Goal: Task Accomplishment & Management: Use online tool/utility

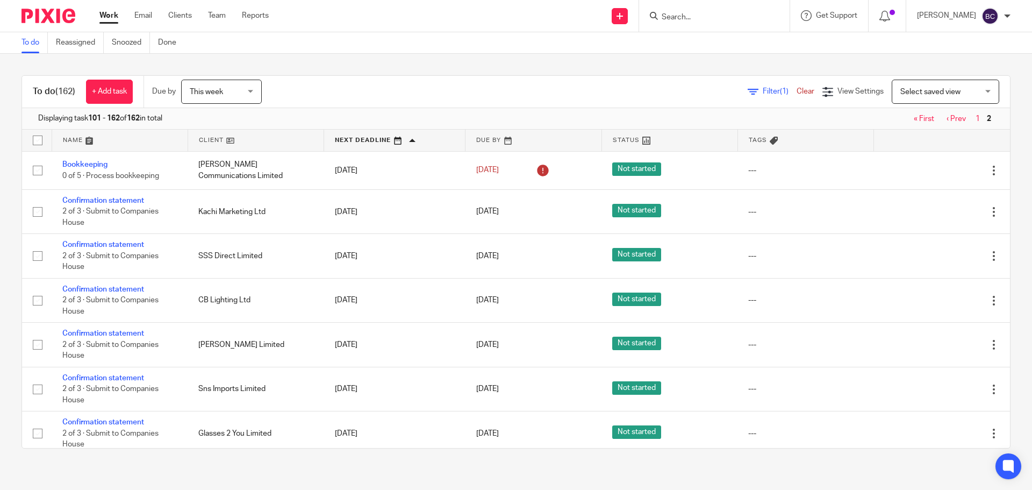
click at [688, 17] on input "Search" at bounding box center [709, 18] width 97 height 10
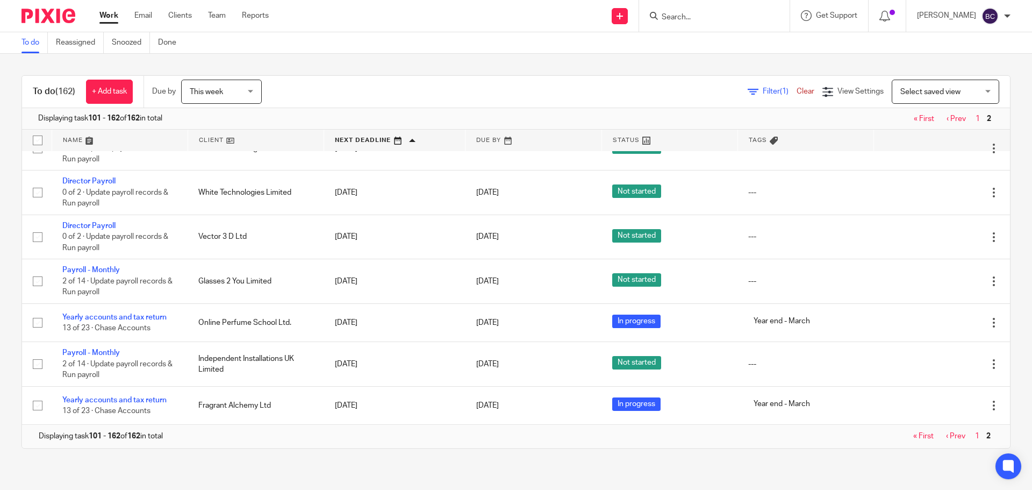
click at [688, 17] on input "Search" at bounding box center [709, 18] width 97 height 10
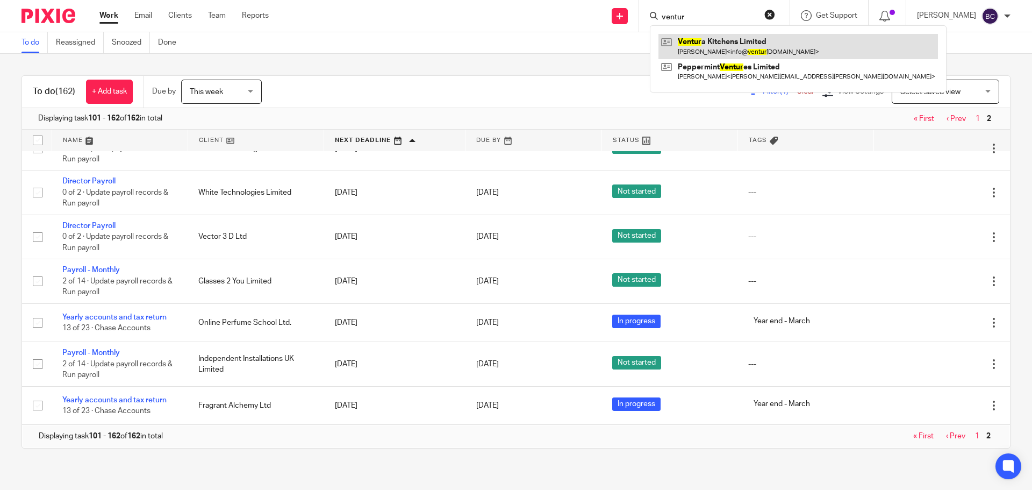
type input "ventur"
click at [725, 42] on link at bounding box center [799, 46] width 280 height 25
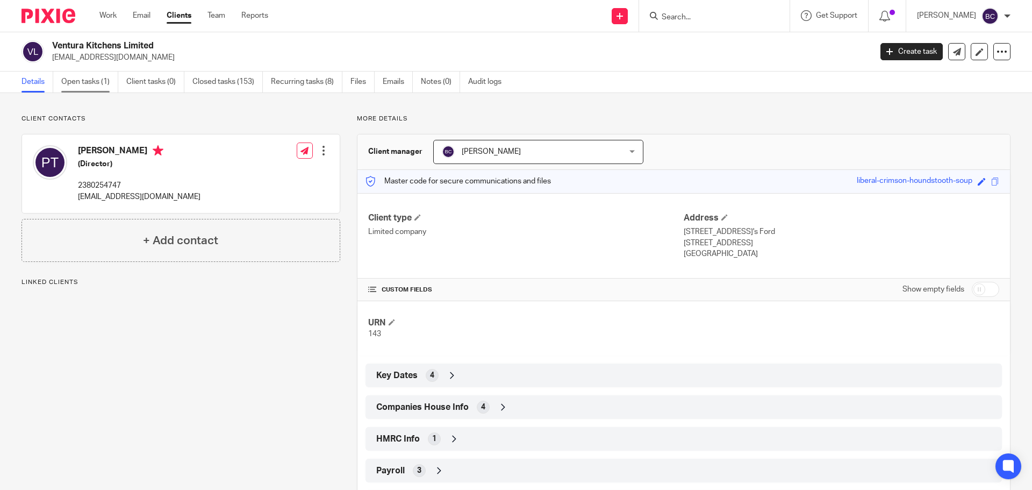
click at [101, 86] on link "Open tasks (1)" at bounding box center [89, 82] width 57 height 21
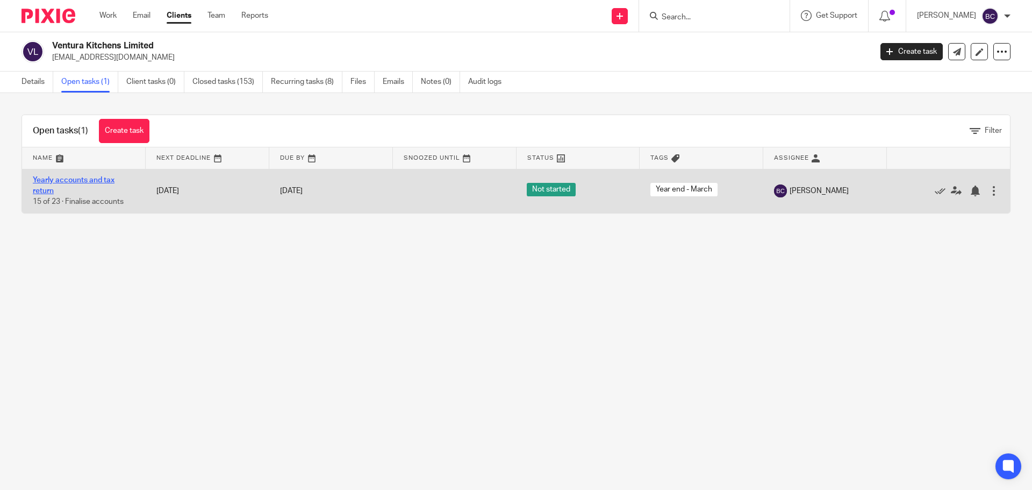
click at [89, 180] on link "Yearly accounts and tax return" at bounding box center [74, 185] width 82 height 18
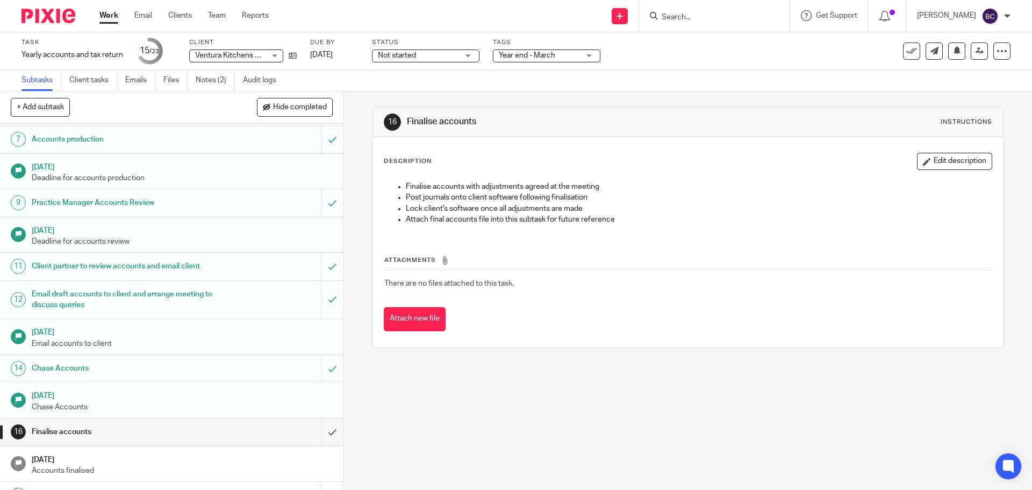
scroll to position [330, 0]
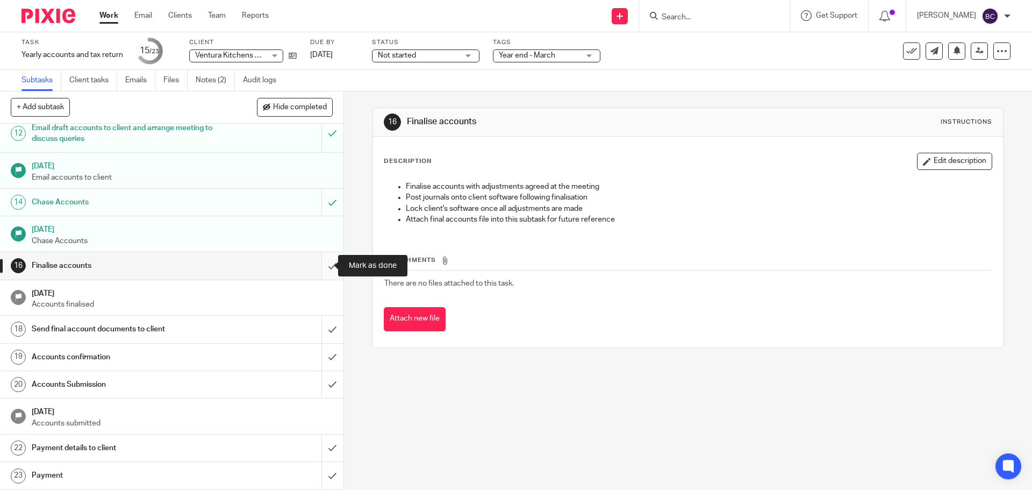
click at [317, 267] on input "submit" at bounding box center [172, 265] width 344 height 27
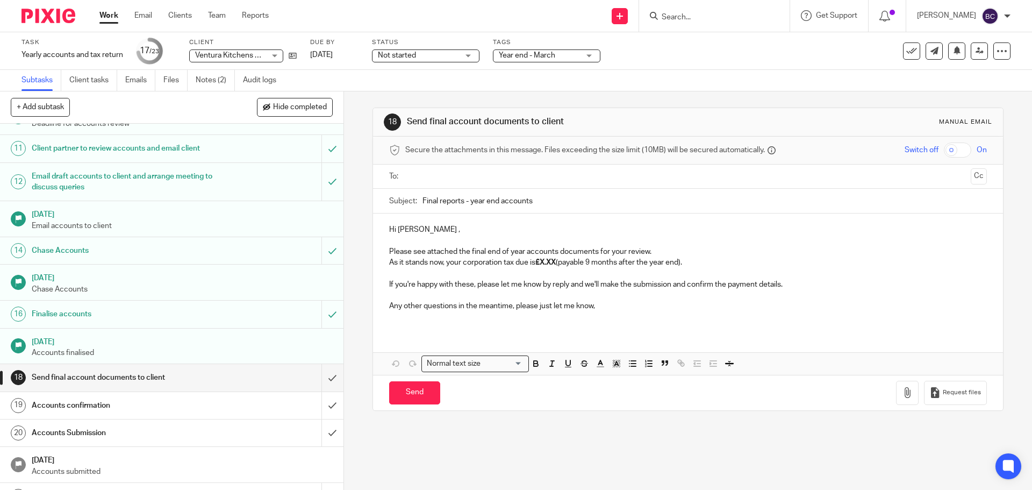
scroll to position [222, 0]
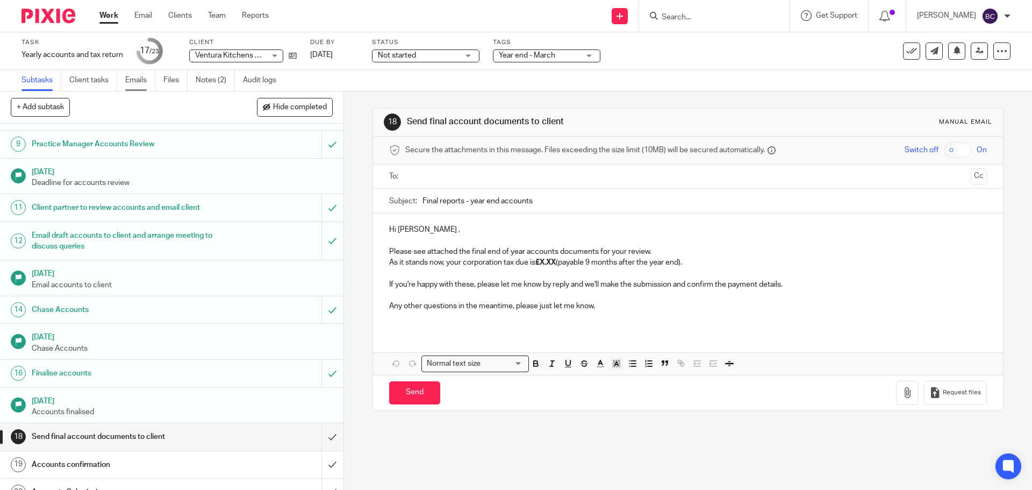
click at [133, 84] on link "Emails" at bounding box center [140, 80] width 30 height 21
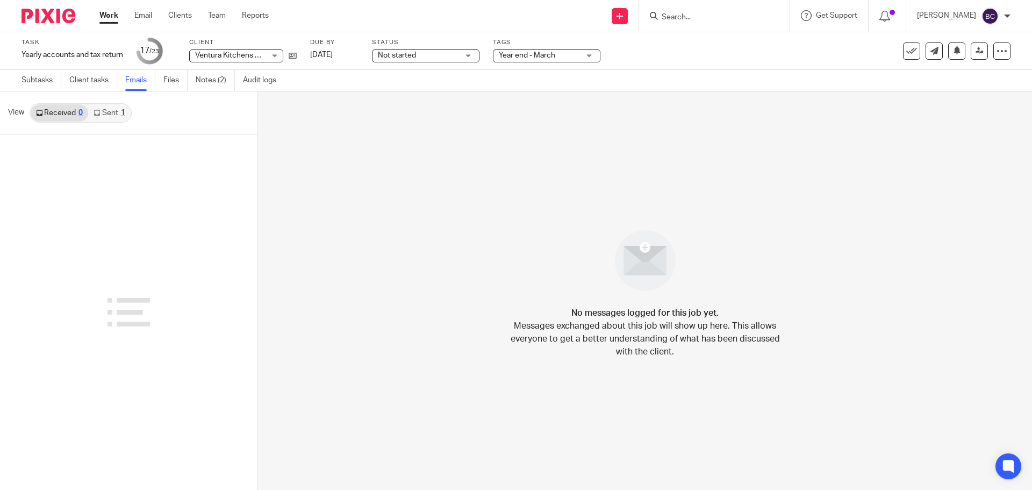
click at [117, 113] on link "Sent 1" at bounding box center [109, 112] width 42 height 17
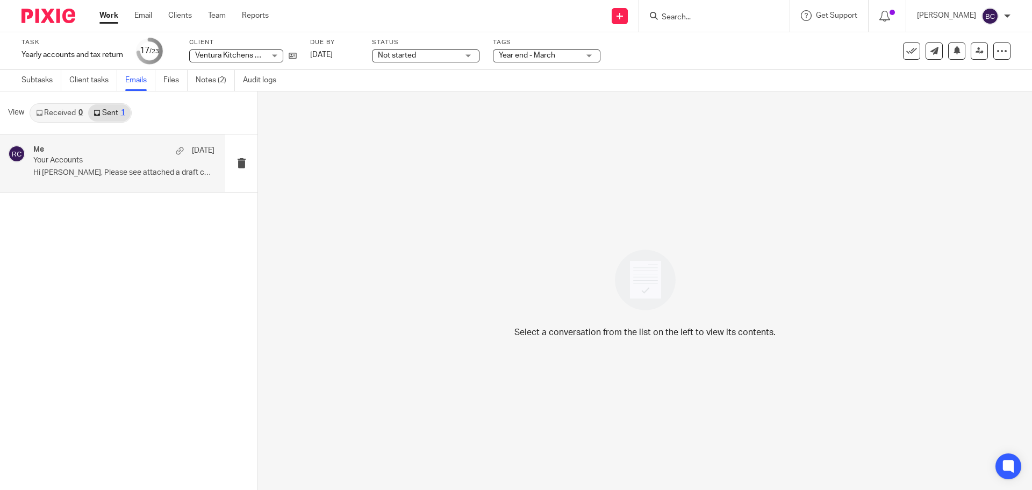
click at [105, 161] on p "Your Accounts" at bounding box center [105, 160] width 145 height 9
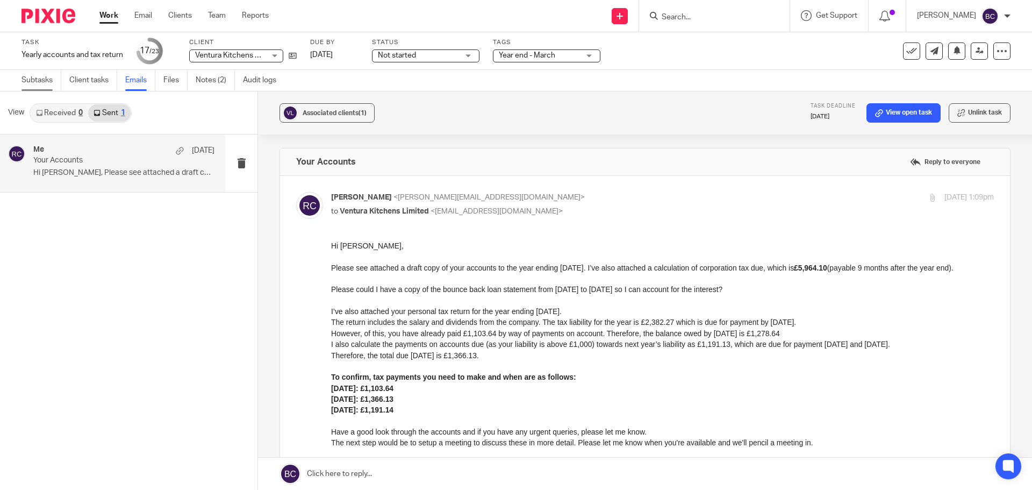
click at [40, 85] on link "Subtasks" at bounding box center [42, 80] width 40 height 21
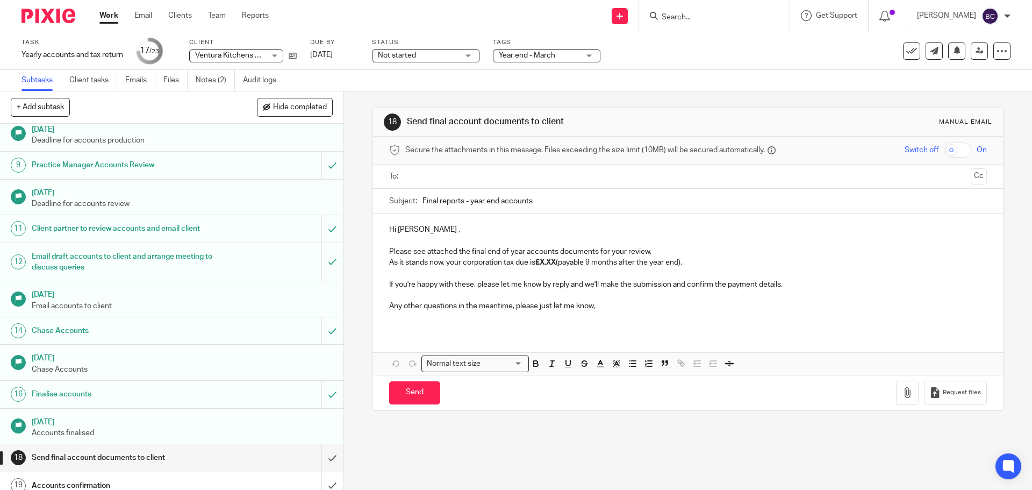
scroll to position [330, 0]
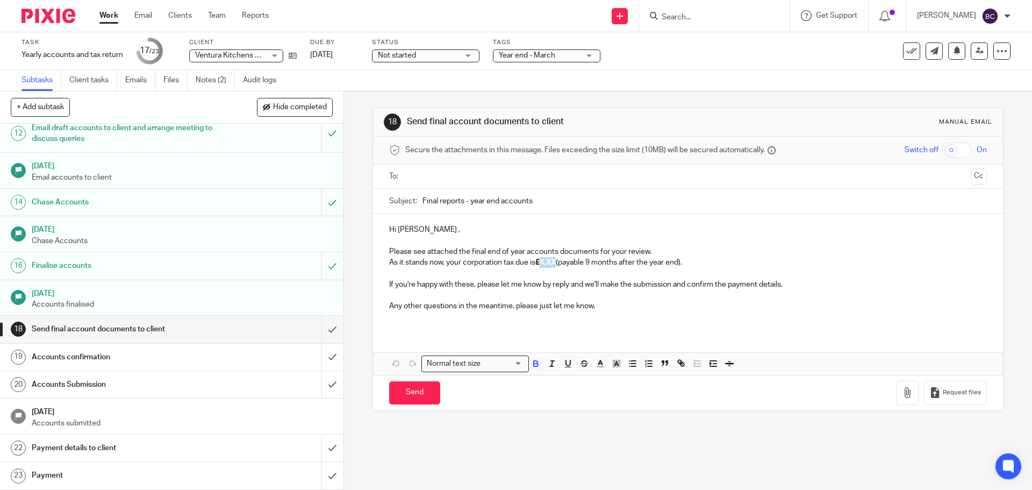
drag, startPoint x: 542, startPoint y: 261, endPoint x: 556, endPoint y: 262, distance: 14.6
click at [556, 262] on strong "£X.XX" at bounding box center [545, 263] width 20 height 8
click at [549, 173] on input "text" at bounding box center [687, 176] width 557 height 12
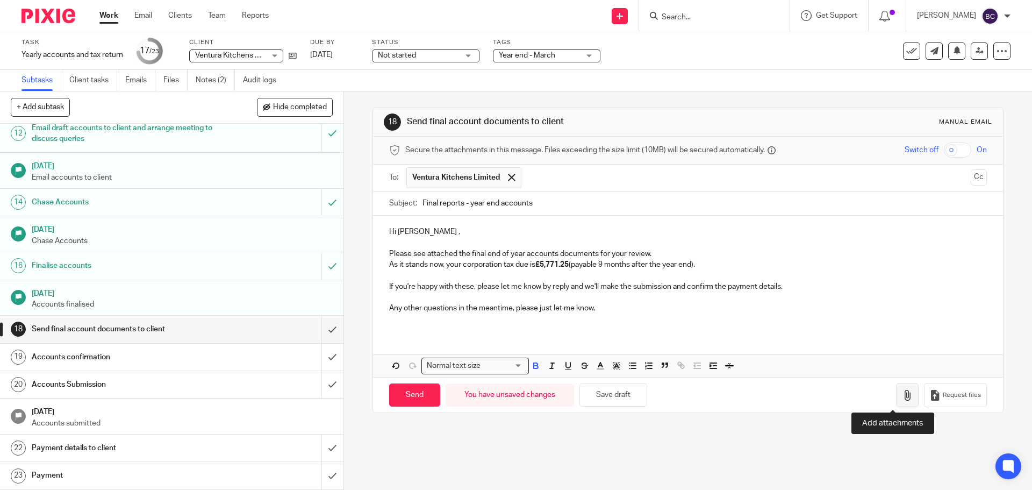
click at [896, 401] on button "button" at bounding box center [907, 395] width 23 height 24
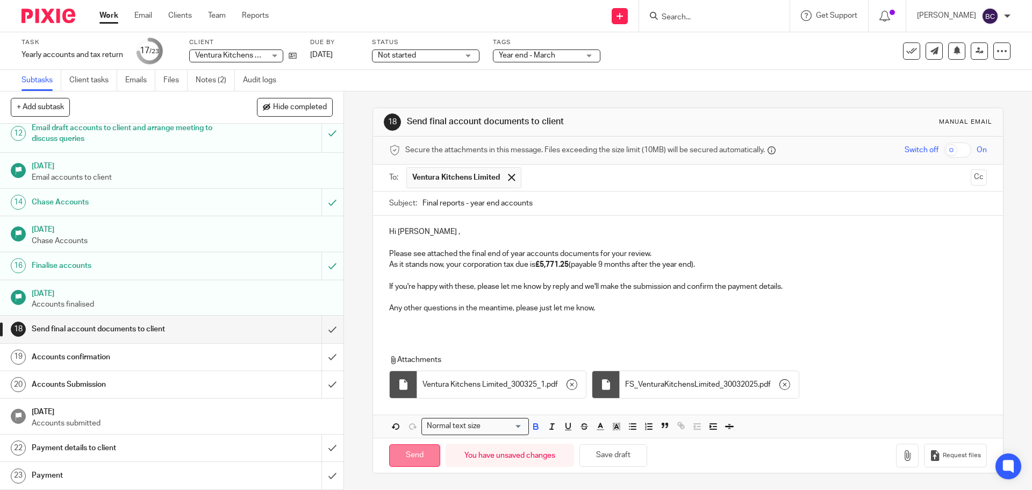
click at [414, 455] on input "Send" at bounding box center [414, 455] width 51 height 23
type input "Sent"
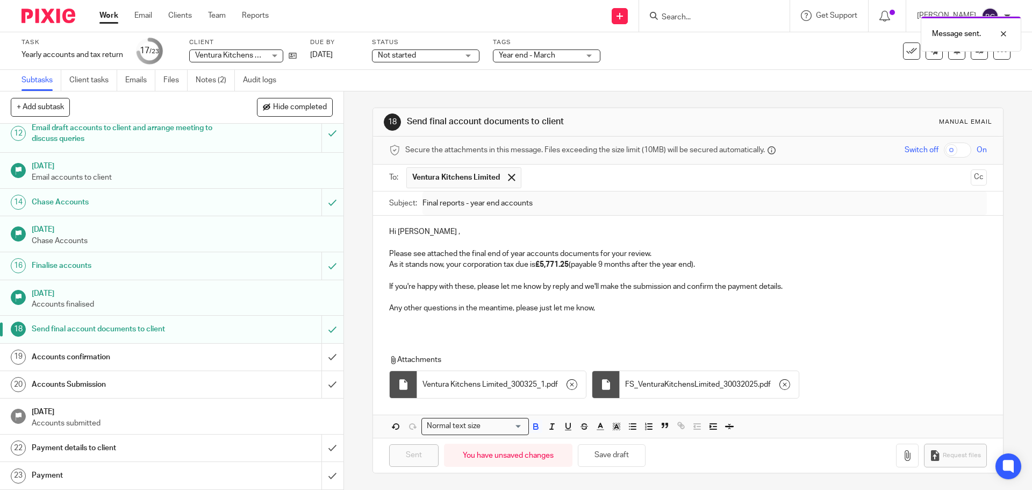
click at [111, 19] on link "Work" at bounding box center [108, 15] width 19 height 11
